Goal: Information Seeking & Learning: Learn about a topic

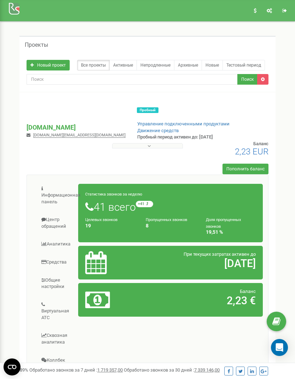
click at [69, 235] on link "Аналитика" at bounding box center [55, 243] width 46 height 17
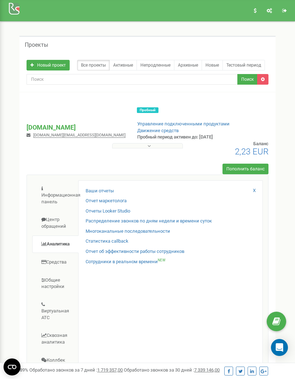
click at [64, 211] on link "Центр обращений" at bounding box center [55, 223] width 46 height 24
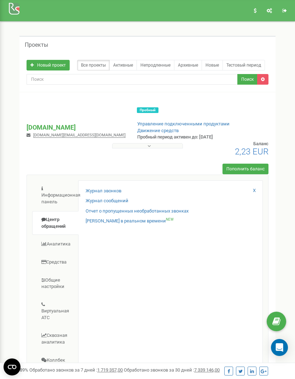
click at [115, 188] on link "Журнал звонков" at bounding box center [104, 191] width 36 height 7
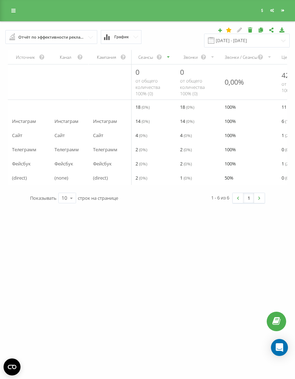
click at [10, 6] on link at bounding box center [13, 11] width 13 height 10
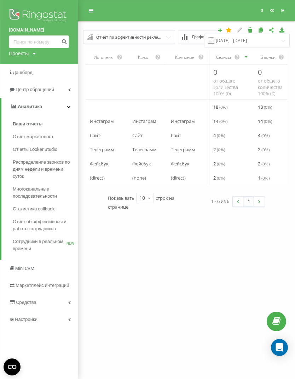
click at [18, 146] on span "Отчеты Looker Studio" at bounding box center [35, 149] width 45 height 7
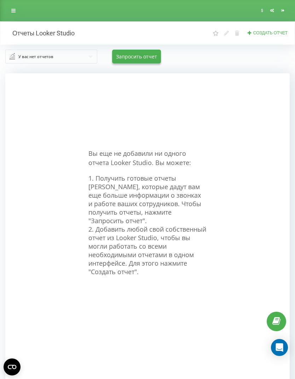
click at [12, 12] on icon at bounding box center [13, 10] width 4 height 5
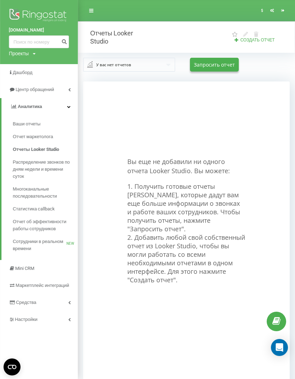
click at [17, 160] on span "Распределение звонков по дням недели и времени суток" at bounding box center [44, 169] width 62 height 21
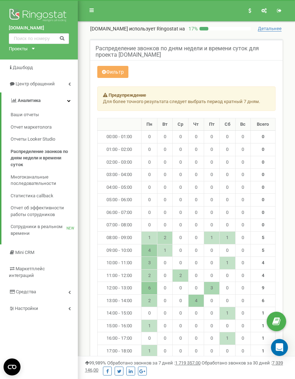
click at [24, 137] on span "Отчеты Looker Studio" at bounding box center [33, 139] width 45 height 7
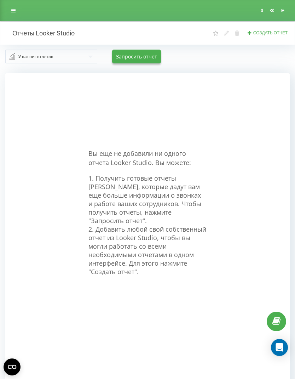
click at [12, 13] on link at bounding box center [13, 11] width 13 height 10
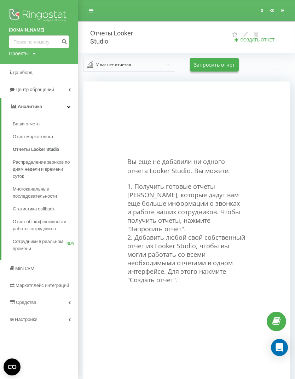
click at [22, 219] on span "Отчет об эффективности работы сотрудников" at bounding box center [44, 225] width 62 height 14
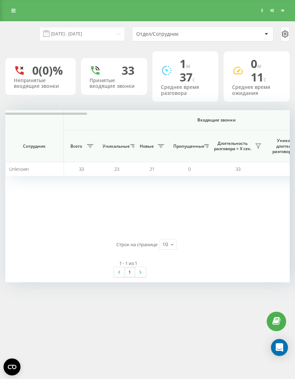
click at [9, 11] on link at bounding box center [13, 11] width 13 height 10
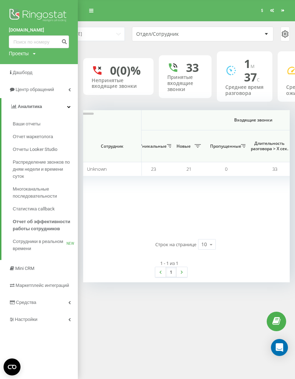
click at [248, 316] on div "Реферальная программа Настройки профиля Выход [DATE] - [DATE] Отдел/Сотрудник 0…" at bounding box center [147, 189] width 295 height 379
